Goal: Task Accomplishment & Management: Complete application form

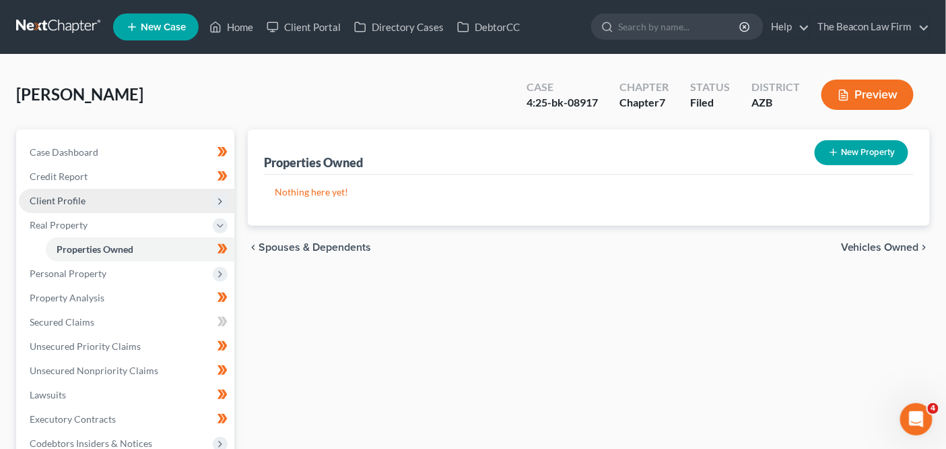
click at [110, 193] on span "Client Profile" at bounding box center [127, 201] width 216 height 24
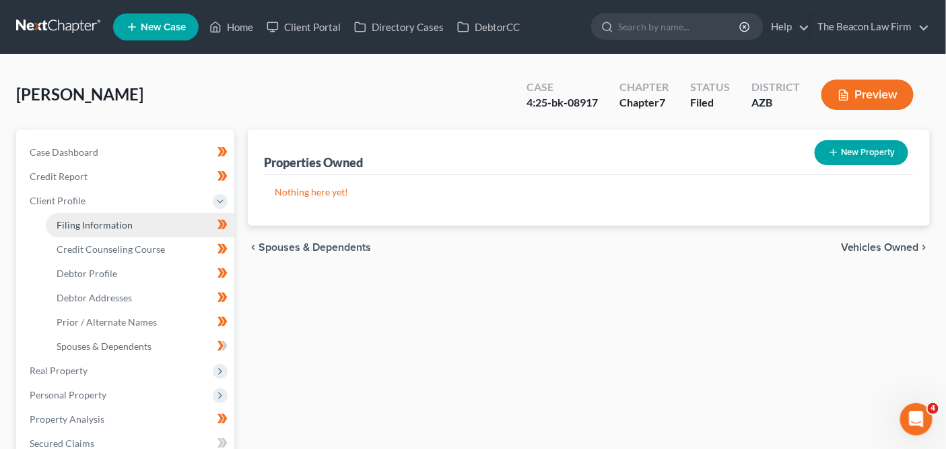
click at [104, 227] on span "Filing Information" at bounding box center [95, 224] width 76 height 11
select select "1"
select select "0"
select select "9"
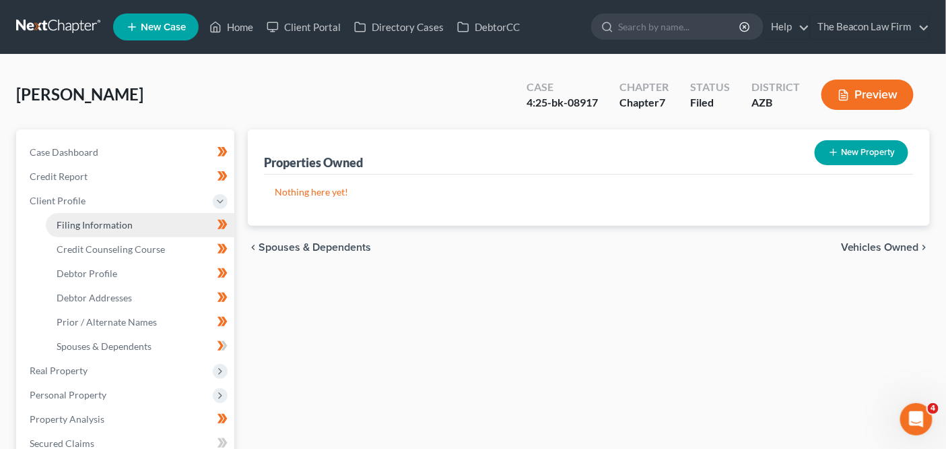
select select "3"
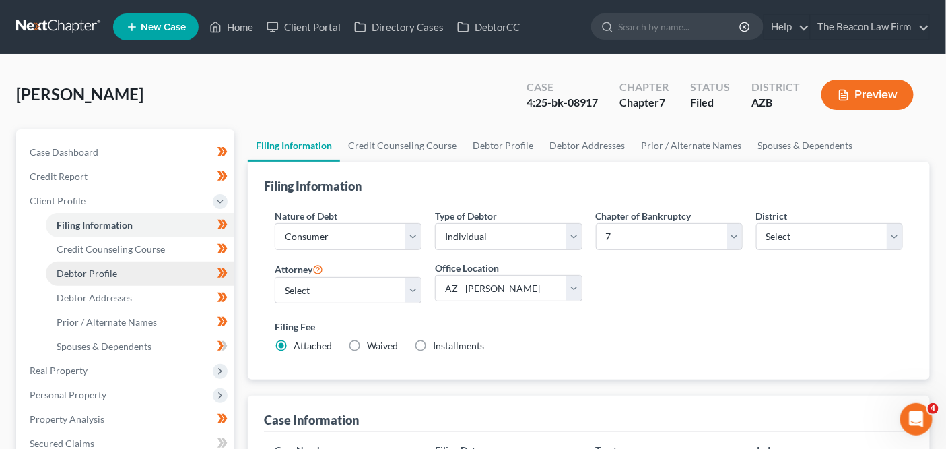
click at [113, 265] on link "Debtor Profile" at bounding box center [140, 273] width 189 height 24
select select "3"
select select "0"
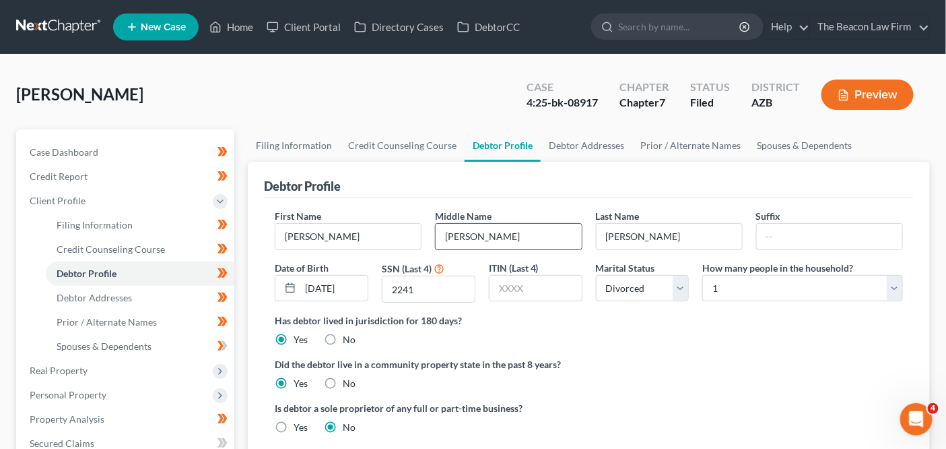
click at [531, 244] on input "[PERSON_NAME]" at bounding box center [508, 237] width 145 height 26
click at [532, 239] on input "[PERSON_NAME]" at bounding box center [508, 237] width 145 height 26
click at [577, 104] on div "4:25-bk-08917" at bounding box center [562, 102] width 71 height 15
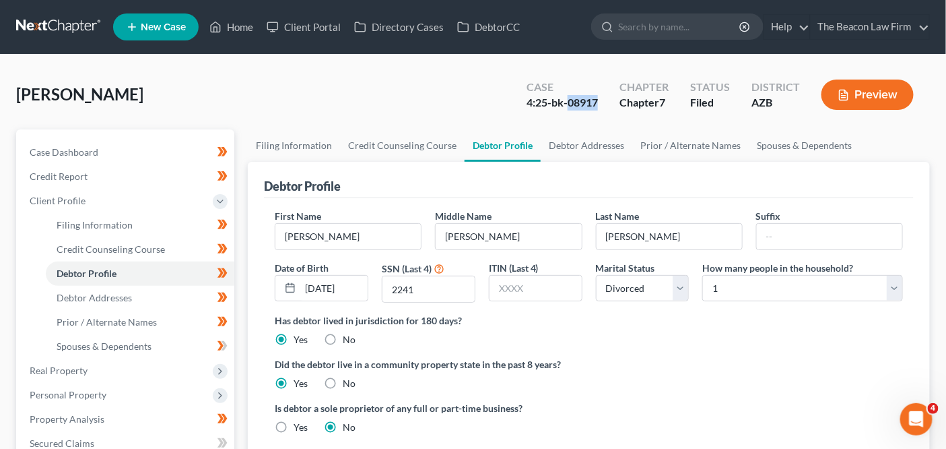
click at [578, 103] on div "4:25-bk-08917" at bounding box center [562, 102] width 71 height 15
copy div "08917"
click at [115, 219] on span "Filing Information" at bounding box center [95, 224] width 76 height 11
select select "1"
select select "0"
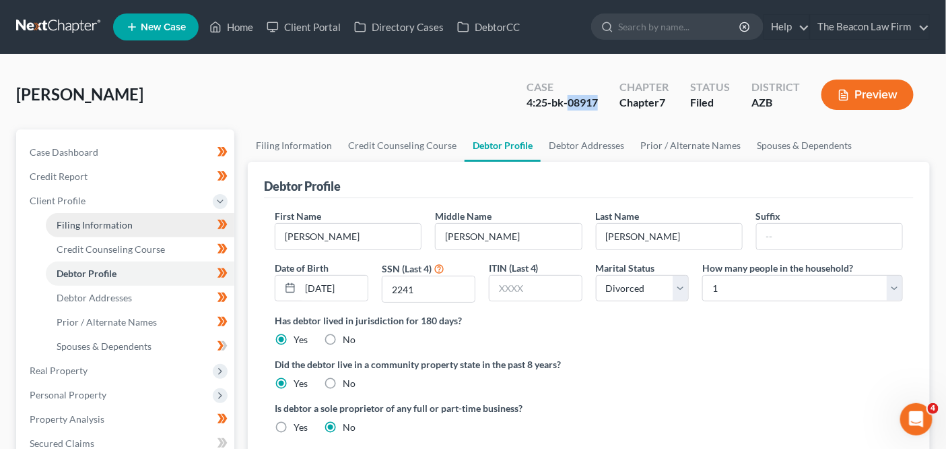
select select "0"
select select "4"
select select "17"
select select "9"
select select "3"
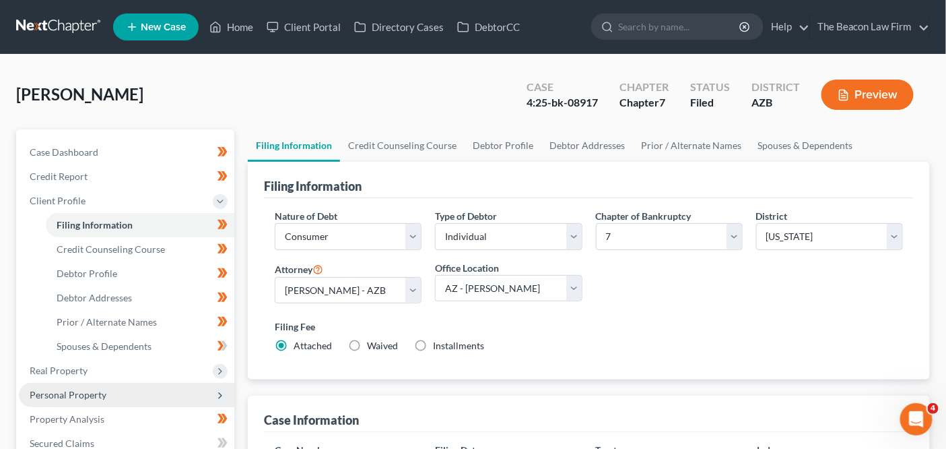
click at [102, 393] on span "Personal Property" at bounding box center [68, 394] width 77 height 11
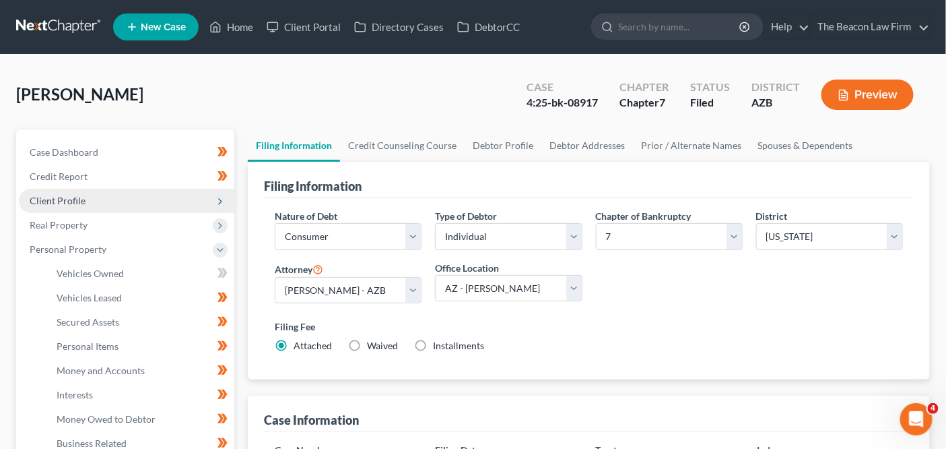
click at [114, 190] on span "Client Profile" at bounding box center [127, 201] width 216 height 24
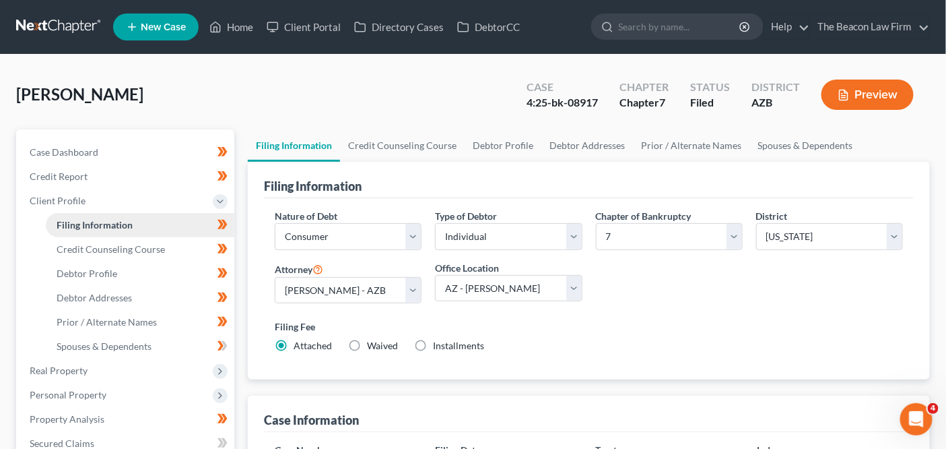
click at [114, 223] on span "Filing Information" at bounding box center [95, 224] width 76 height 11
